Goal: Use online tool/utility: Utilize a website feature to perform a specific function

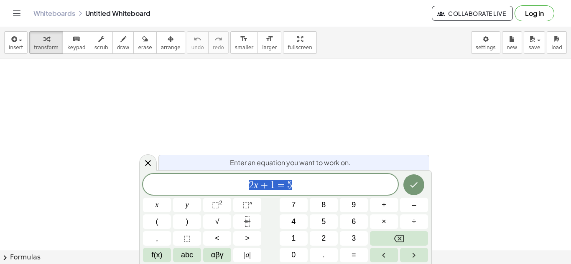
scroll to position [0, 0]
click at [417, 185] on icon "Done" at bounding box center [414, 185] width 10 height 10
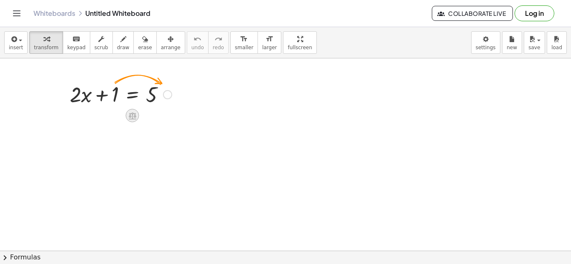
click at [133, 117] on icon at bounding box center [132, 116] width 9 height 9
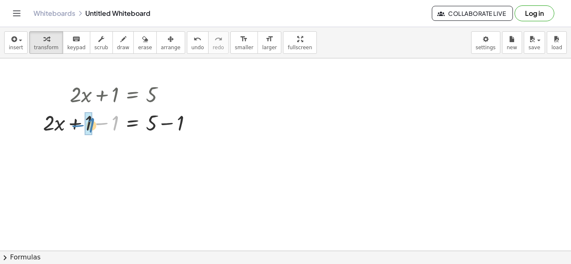
drag, startPoint x: 116, startPoint y: 121, endPoint x: 92, endPoint y: 123, distance: 23.9
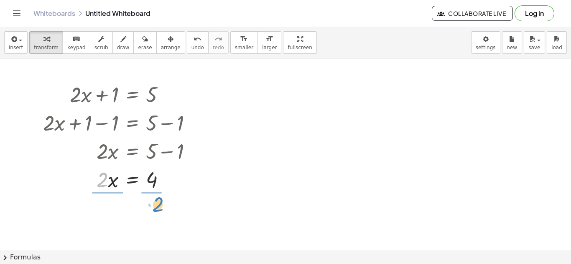
drag, startPoint x: 100, startPoint y: 180, endPoint x: 155, endPoint y: 204, distance: 60.0
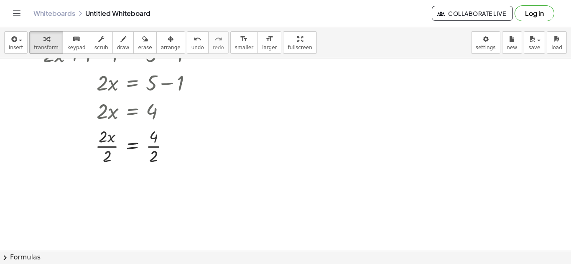
scroll to position [71, 0]
drag, startPoint x: 110, startPoint y: 154, endPoint x: 112, endPoint y: 135, distance: 18.8
click at [112, 135] on div at bounding box center [121, 144] width 164 height 42
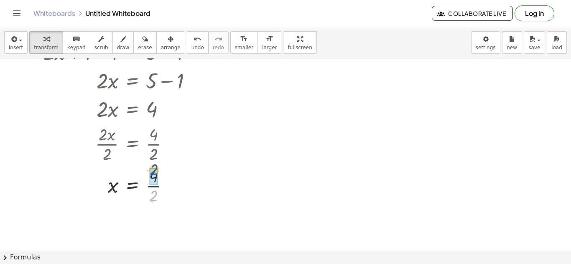
drag, startPoint x: 154, startPoint y: 198, endPoint x: 155, endPoint y: 171, distance: 27.6
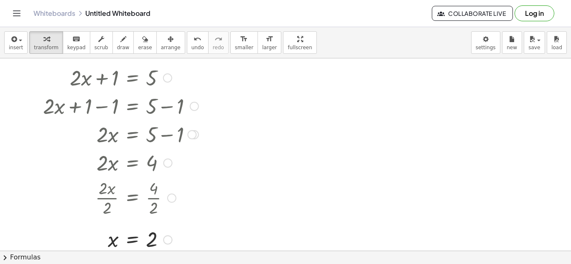
scroll to position [14, 0]
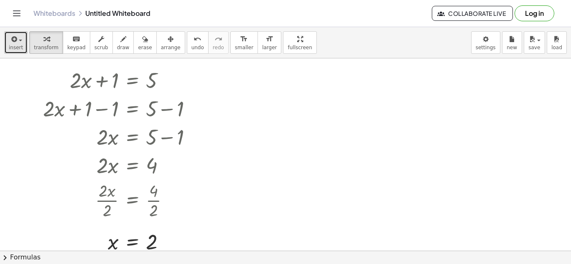
click at [21, 43] on div "button" at bounding box center [16, 39] width 14 height 10
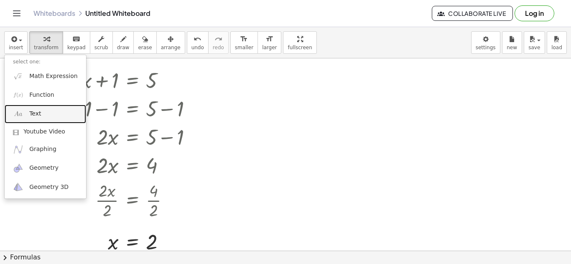
click at [39, 114] on span "Text" at bounding box center [35, 114] width 12 height 8
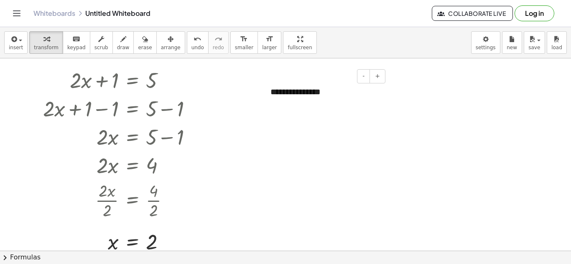
click at [298, 98] on div "**********" at bounding box center [324, 92] width 125 height 29
click at [298, 99] on div "**********" at bounding box center [324, 92] width 125 height 29
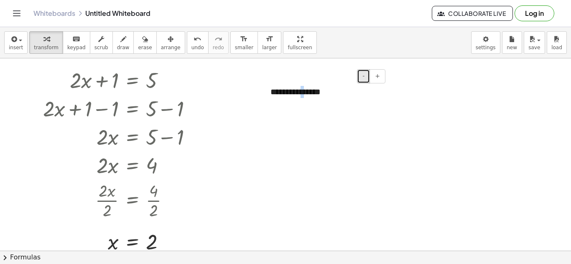
click at [364, 75] on span "-" at bounding box center [363, 76] width 2 height 7
click at [308, 94] on div "**********" at bounding box center [324, 92] width 125 height 28
click at [308, 93] on div "**********" at bounding box center [324, 92] width 125 height 28
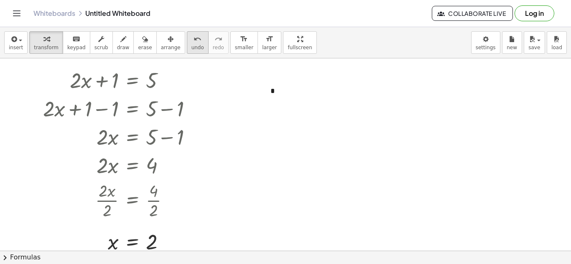
click at [187, 51] on button "undo undo" at bounding box center [198, 42] width 22 height 23
click at [187, 50] on button "undo undo" at bounding box center [198, 42] width 22 height 23
click at [16, 45] on span "insert" at bounding box center [16, 48] width 14 height 6
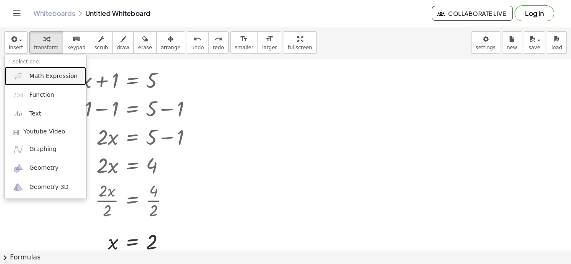
click at [49, 79] on span "Math Expression" at bounding box center [53, 76] width 48 height 8
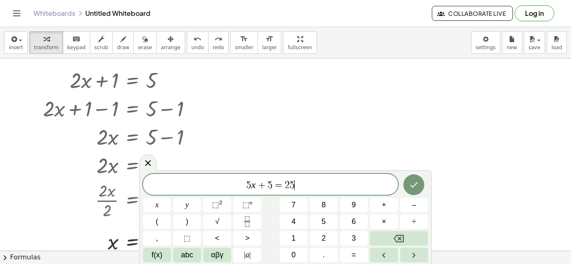
scroll to position [3, 0]
click at [411, 187] on icon "Done" at bounding box center [414, 185] width 10 height 10
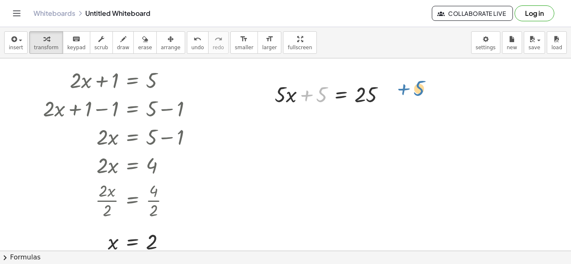
drag, startPoint x: 321, startPoint y: 95, endPoint x: 419, endPoint y: 90, distance: 97.5
drag, startPoint x: 320, startPoint y: 99, endPoint x: 400, endPoint y: 100, distance: 79.8
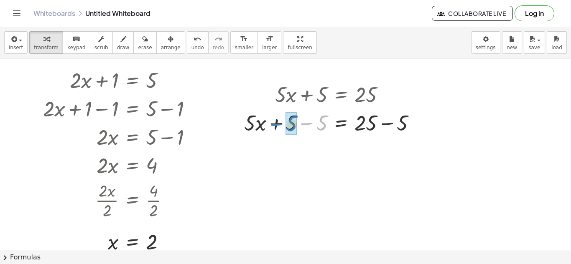
drag, startPoint x: 322, startPoint y: 124, endPoint x: 290, endPoint y: 125, distance: 31.8
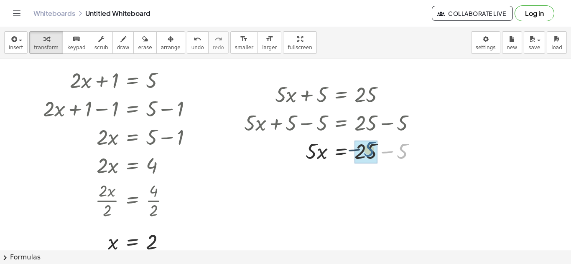
drag, startPoint x: 404, startPoint y: 154, endPoint x: 369, endPoint y: 152, distance: 35.2
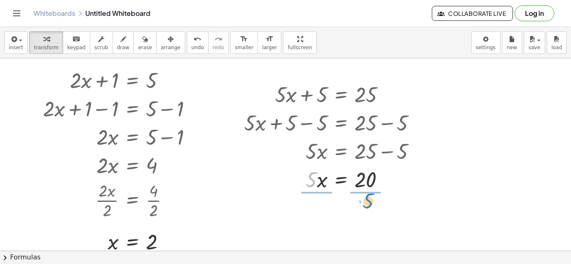
drag, startPoint x: 310, startPoint y: 183, endPoint x: 367, endPoint y: 207, distance: 62.2
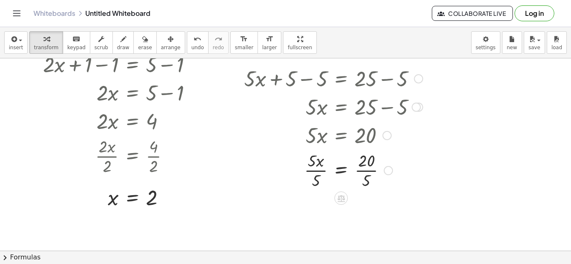
scroll to position [60, 0]
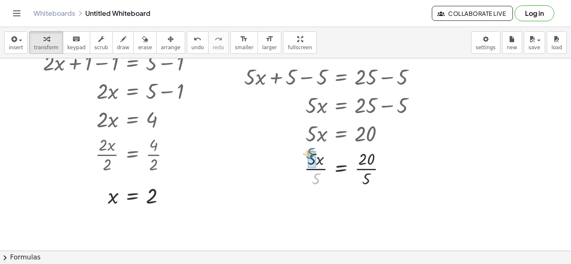
drag, startPoint x: 316, startPoint y: 181, endPoint x: 310, endPoint y: 155, distance: 26.2
drag, startPoint x: 366, startPoint y: 222, endPoint x: 363, endPoint y: 203, distance: 19.6
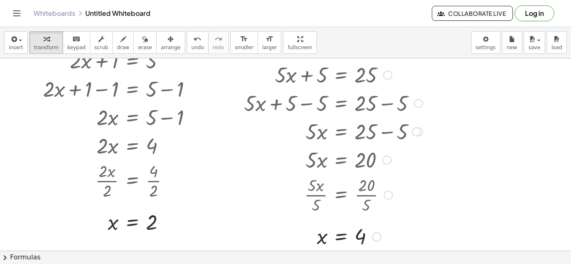
scroll to position [37, 0]
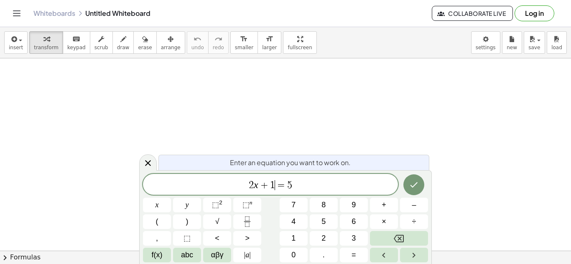
click at [296, 182] on span "2 x + 1 ​ = 5" at bounding box center [270, 186] width 255 height 12
click at [418, 188] on icon "Done" at bounding box center [414, 185] width 10 height 10
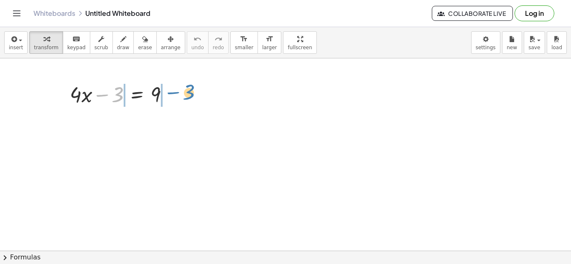
drag, startPoint x: 122, startPoint y: 99, endPoint x: 194, endPoint y: 97, distance: 71.9
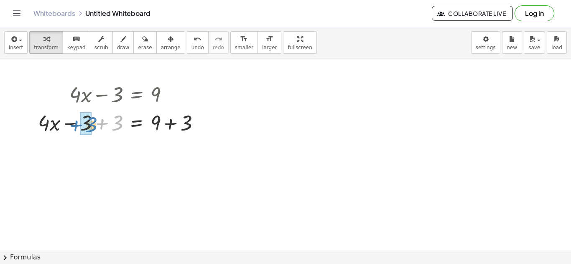
drag, startPoint x: 120, startPoint y: 121, endPoint x: 92, endPoint y: 123, distance: 28.0
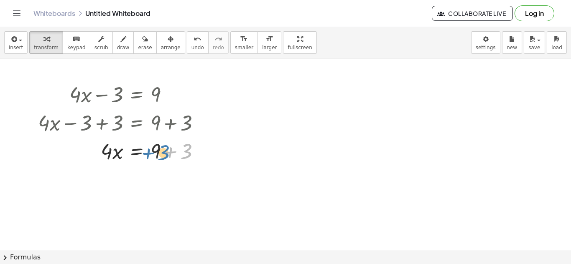
drag, startPoint x: 188, startPoint y: 147, endPoint x: 164, endPoint y: 148, distance: 23.8
click at [164, 148] on div at bounding box center [122, 151] width 177 height 28
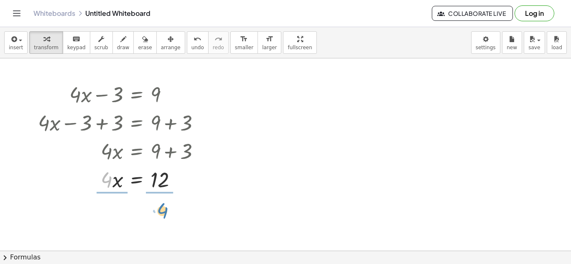
drag, startPoint x: 107, startPoint y: 178, endPoint x: 163, endPoint y: 211, distance: 65.0
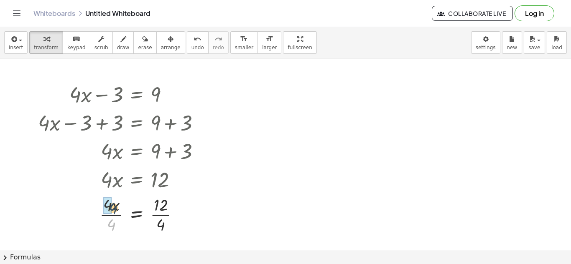
drag, startPoint x: 111, startPoint y: 226, endPoint x: 112, endPoint y: 208, distance: 18.0
click at [112, 208] on div at bounding box center [122, 214] width 177 height 42
drag, startPoint x: 164, startPoint y: 226, endPoint x: 165, endPoint y: 210, distance: 16.4
